Goal: Information Seeking & Learning: Learn about a topic

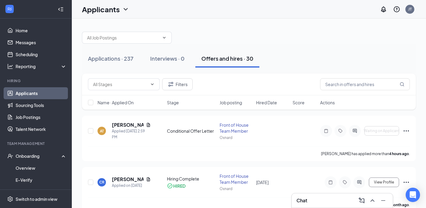
scroll to position [20, 0]
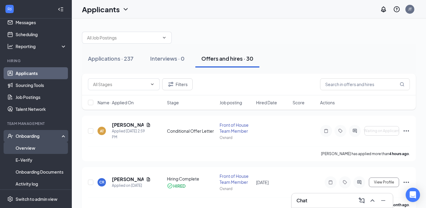
click at [26, 148] on link "Overview" at bounding box center [41, 148] width 51 height 12
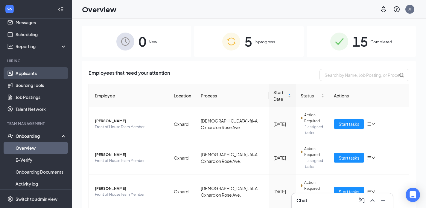
click at [39, 75] on link "Applicants" at bounding box center [41, 73] width 51 height 12
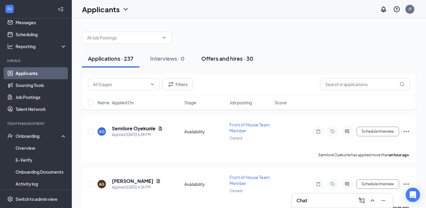
click at [238, 61] on div "Offers and hires · 30" at bounding box center [227, 58] width 52 height 7
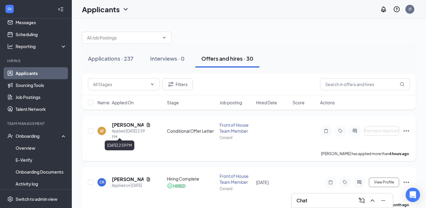
click at [126, 128] on h5 "[PERSON_NAME]" at bounding box center [128, 125] width 32 height 7
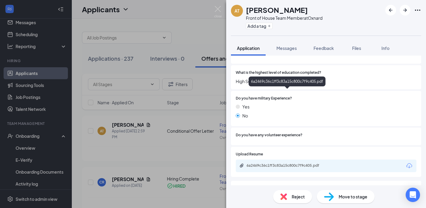
scroll to position [187, 0]
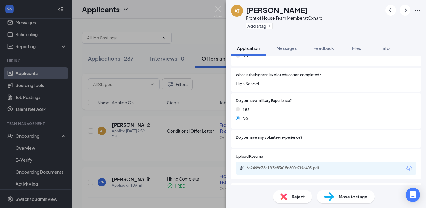
click at [179, 61] on div "AT [PERSON_NAME] Front of House Team Member at Oxnard Add a tag Application Mes…" at bounding box center [213, 104] width 426 height 208
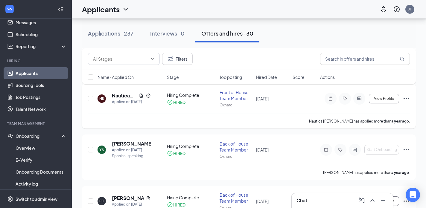
scroll to position [749, 0]
